Goal: Check status: Check status

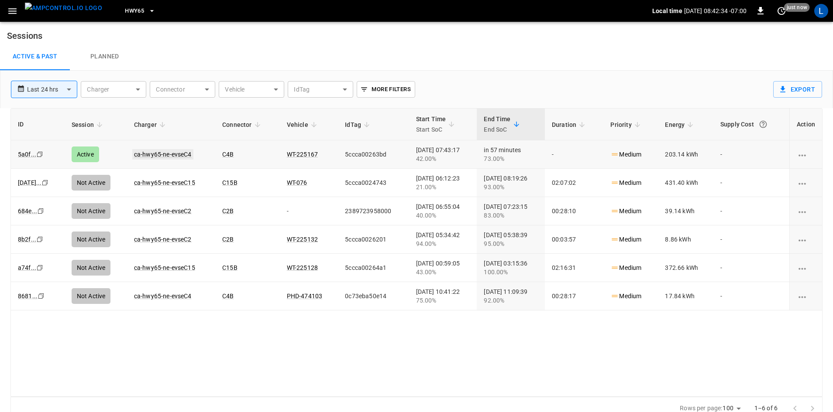
click at [151, 154] on link "ca-hwy65-ne-evseC4" at bounding box center [162, 154] width 61 height 10
click at [15, 8] on icon "button" at bounding box center [12, 11] width 11 height 11
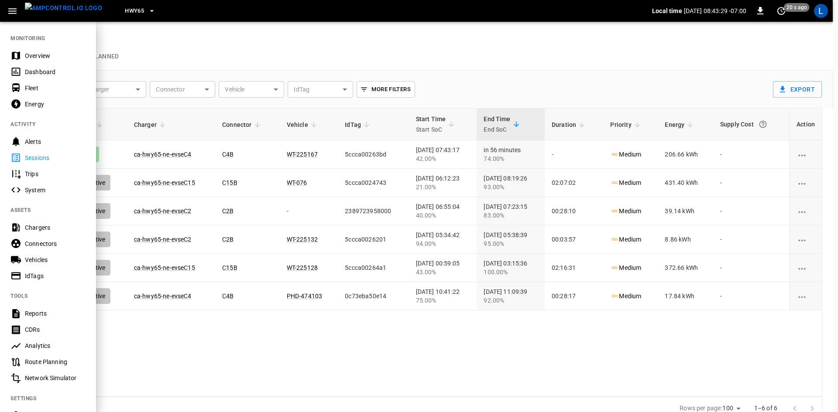
click at [29, 68] on div "Dashboard" at bounding box center [55, 72] width 61 height 9
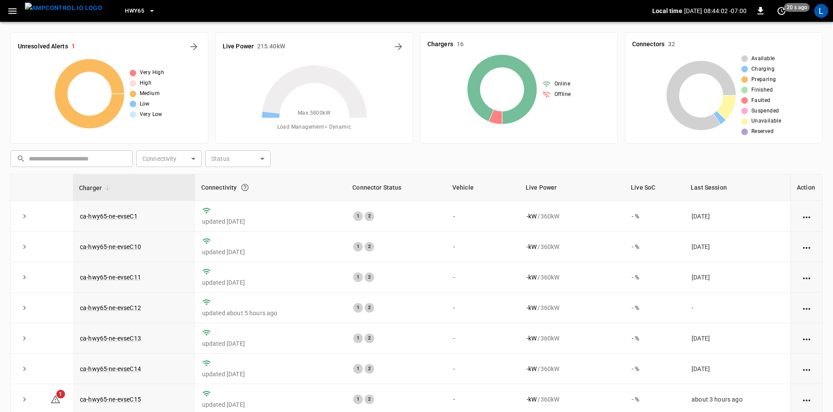
click at [18, 7] on button "button" at bounding box center [12, 11] width 18 height 16
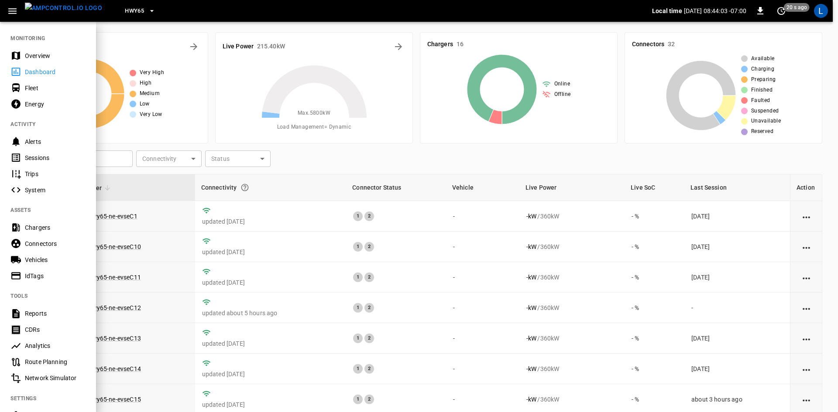
click at [153, 13] on div "HWY65" at bounding box center [380, 11] width 543 height 21
click at [147, 7] on icon "button" at bounding box center [151, 11] width 9 height 9
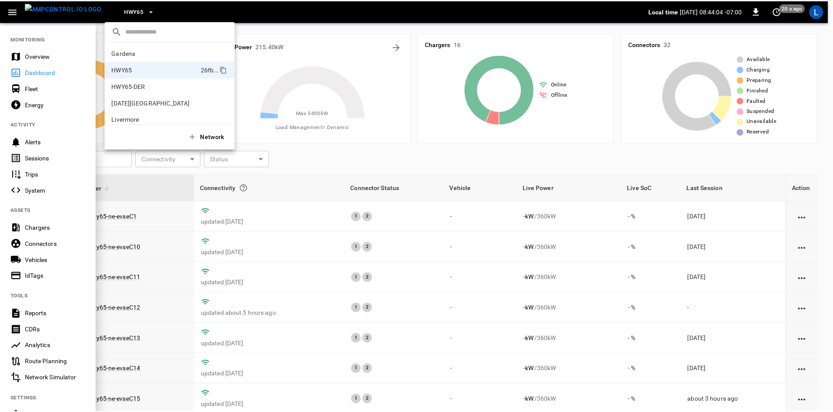
scroll to position [14, 0]
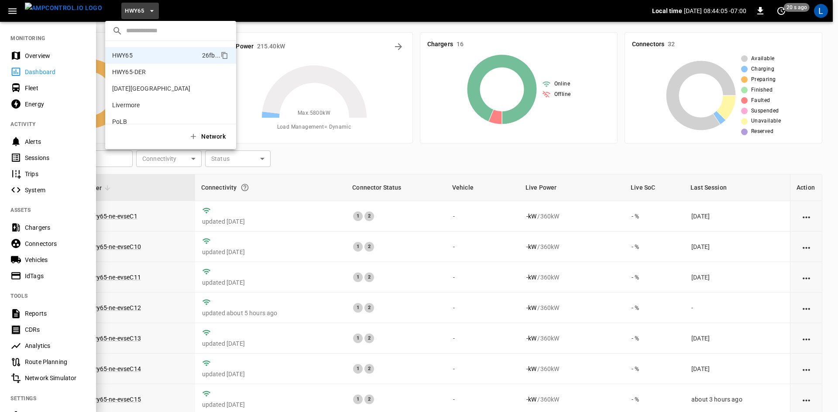
click at [392, 245] on div at bounding box center [419, 206] width 838 height 412
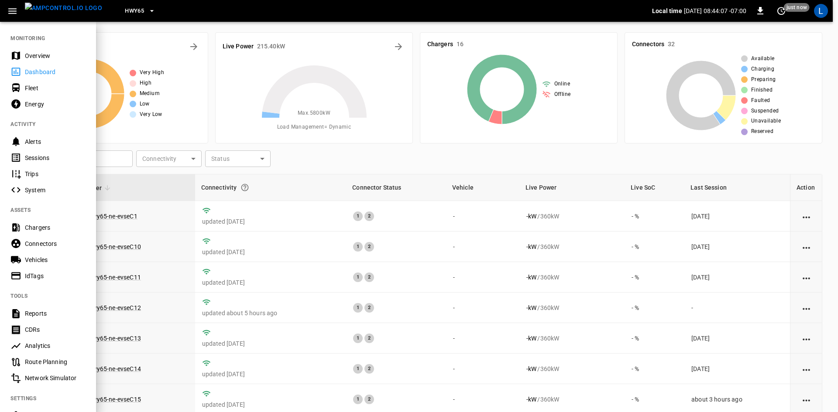
click at [452, 297] on div at bounding box center [419, 206] width 838 height 412
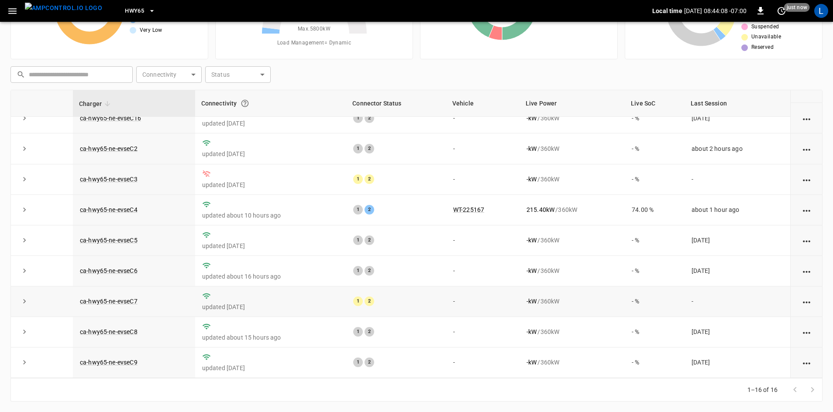
scroll to position [235, 0]
